Goal: Transaction & Acquisition: Purchase product/service

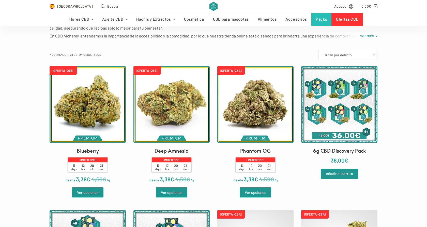
scroll to position [121, 0]
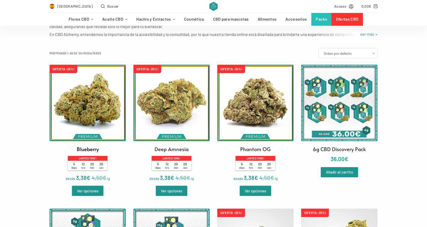
click at [82, 120] on img at bounding box center [88, 103] width 76 height 76
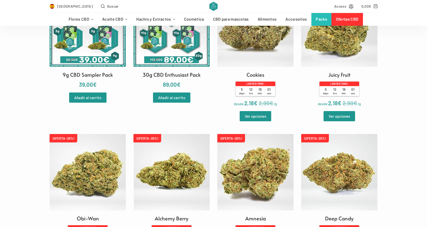
scroll to position [340, 0]
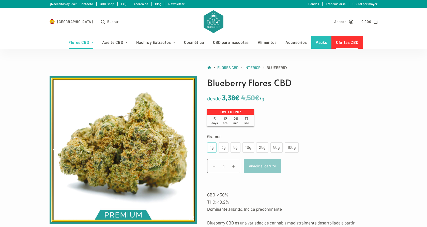
click at [213, 145] on div "1g" at bounding box center [211, 147] width 3 height 7
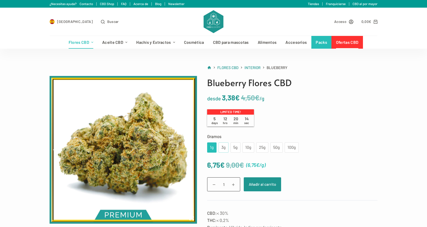
click at [222, 145] on div "3g" at bounding box center [224, 147] width 4 height 7
